Goal: Transaction & Acquisition: Book appointment/travel/reservation

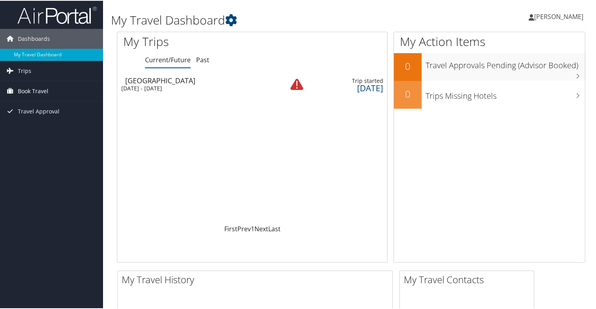
click at [15, 89] on icon at bounding box center [10, 90] width 12 height 12
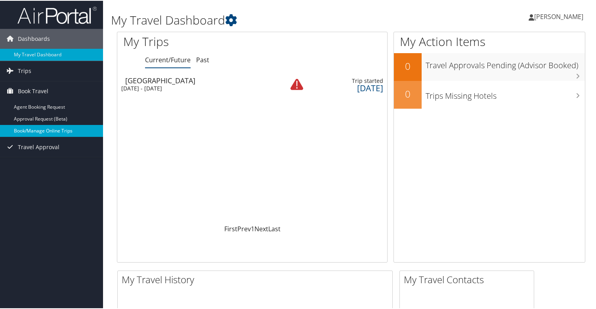
click at [40, 131] on link "Book/Manage Online Trips" at bounding box center [51, 130] width 103 height 12
